Goal: Task Accomplishment & Management: Manage account settings

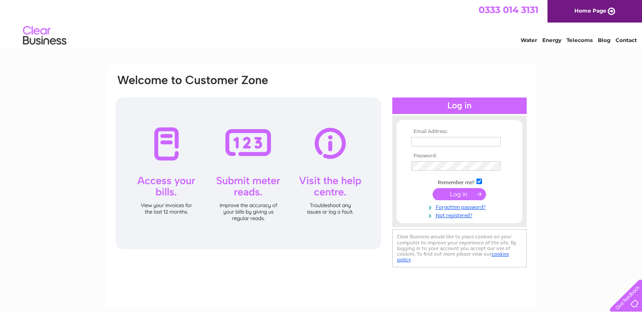
type input "accounts@snspix.com"
click at [467, 193] on input "submit" at bounding box center [459, 194] width 53 height 12
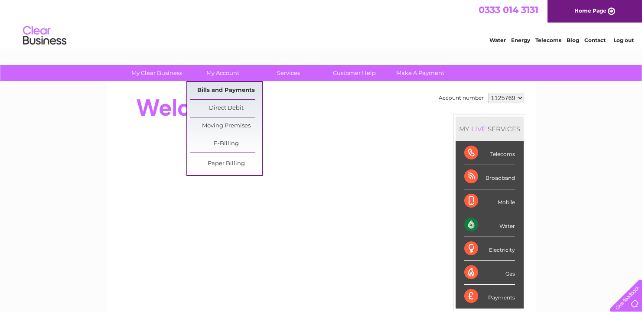
click at [212, 87] on link "Bills and Payments" at bounding box center [226, 90] width 72 height 17
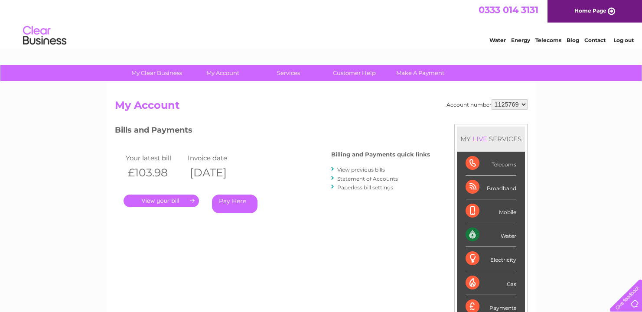
click at [157, 201] on link "." at bounding box center [161, 201] width 75 height 13
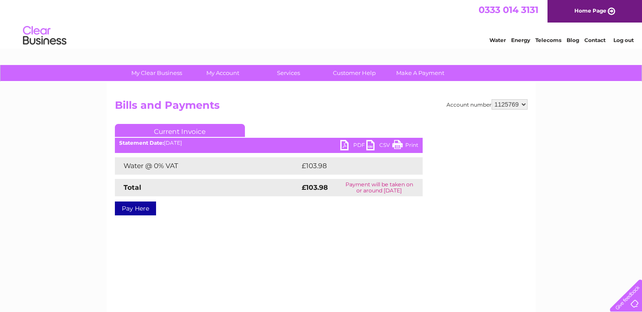
click at [358, 145] on link "PDF" at bounding box center [353, 146] width 26 height 13
